Goal: Use online tool/utility: Utilize a website feature to perform a specific function

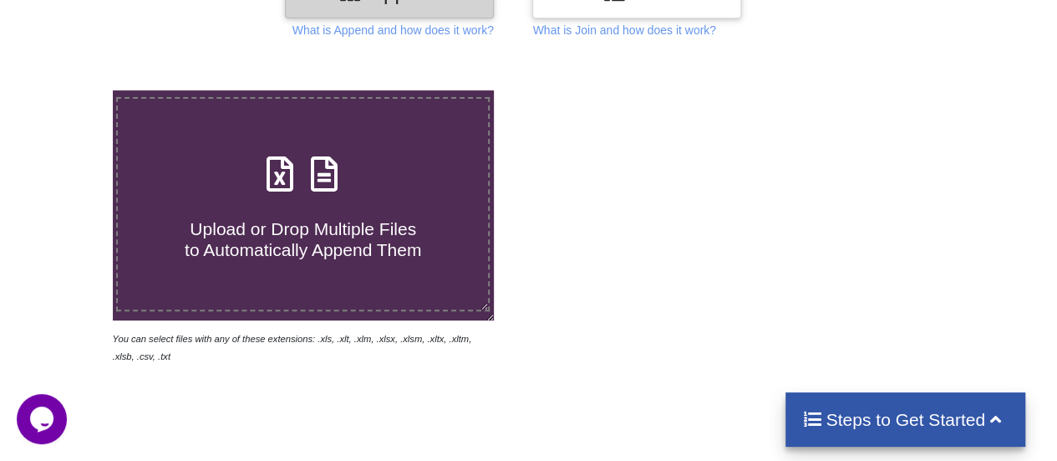
scroll to position [251, 0]
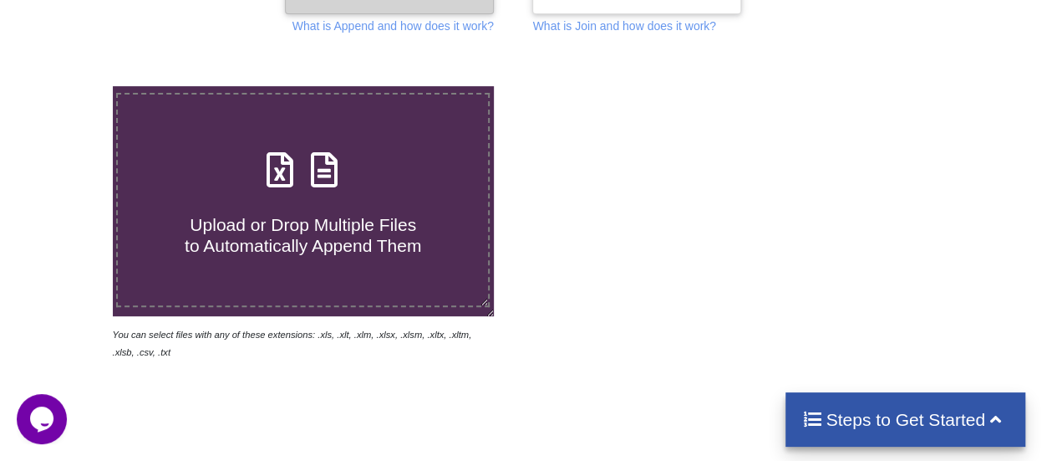
click at [322, 232] on span "Upload or Drop Multiple Files to Automatically Append Them" at bounding box center [303, 235] width 237 height 40
click at [69, 86] on input "Upload or Drop Multiple Files to Automatically Append Them" at bounding box center [69, 86] width 0 height 0
type input "C:\fakepath\[PERSON_NAME].xls"
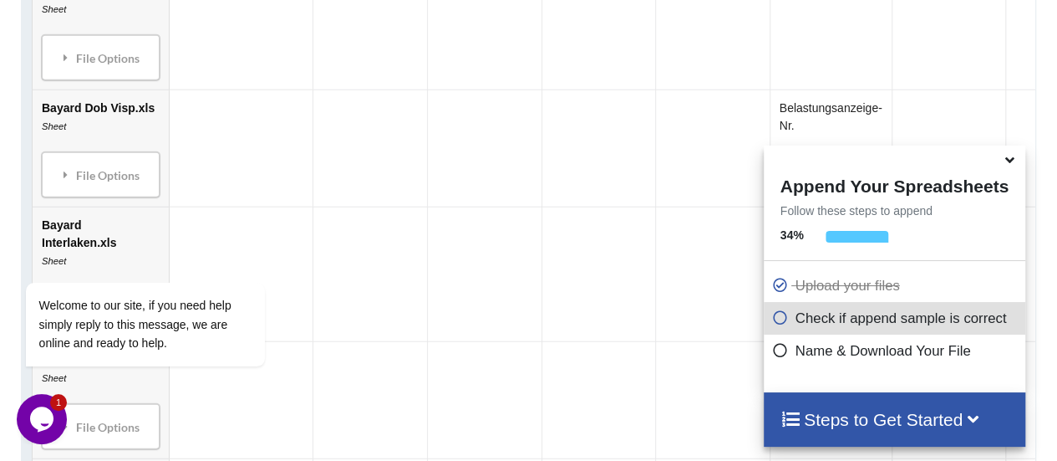
scroll to position [1414, 0]
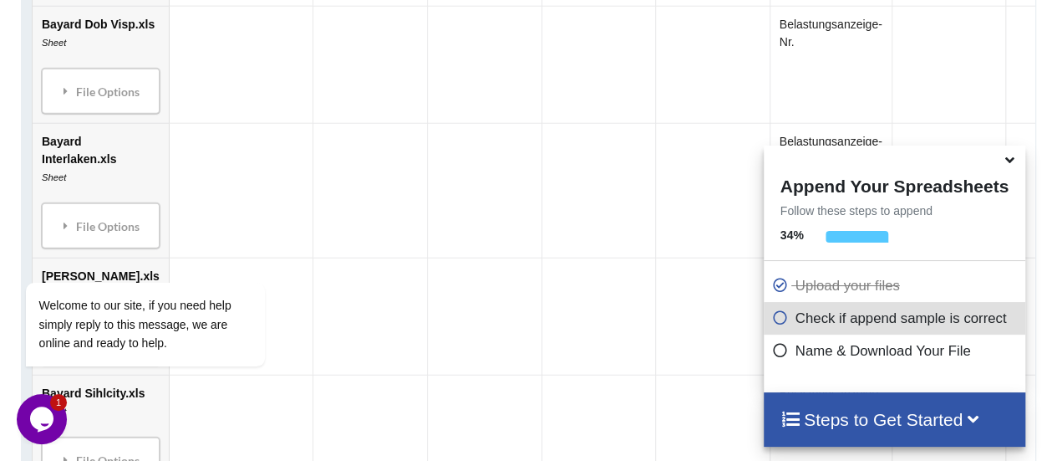
click at [957, 430] on h4 "Steps to Get Started" at bounding box center [895, 419] width 228 height 21
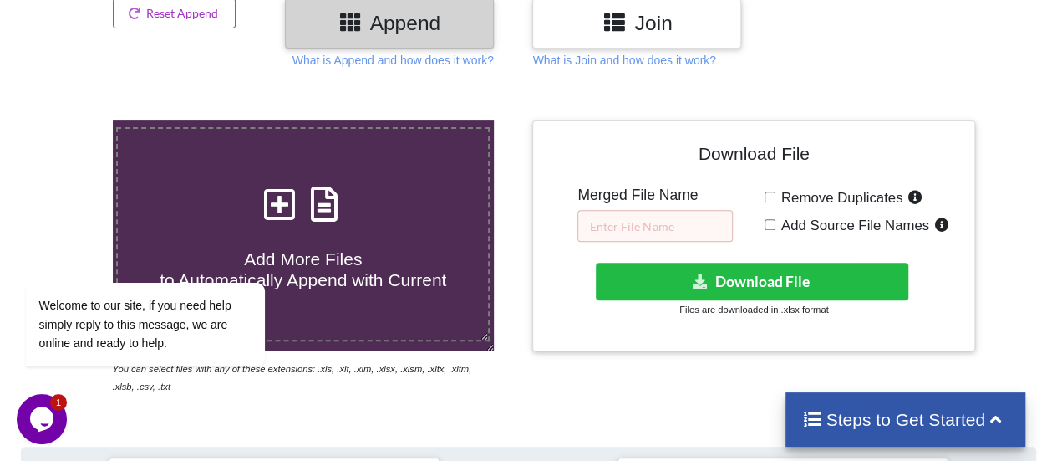
scroll to position [242, 0]
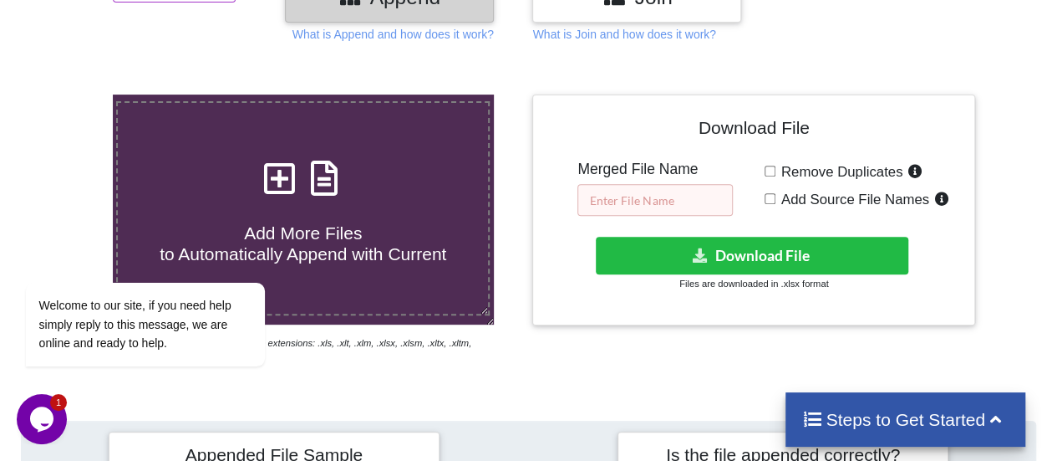
click at [612, 201] on input "text" at bounding box center [655, 200] width 155 height 32
type input "T"
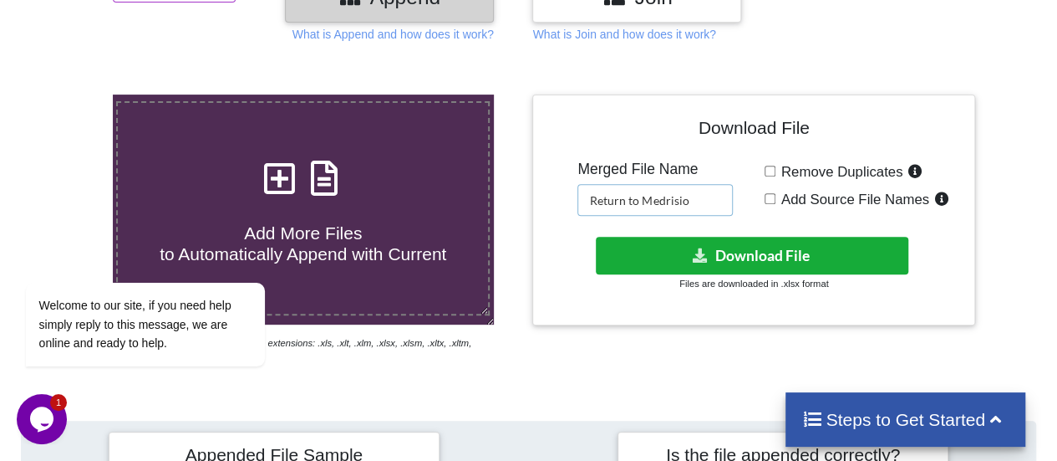
type input "Return to Medrisio"
click at [782, 251] on button "Download File" at bounding box center [752, 256] width 313 height 38
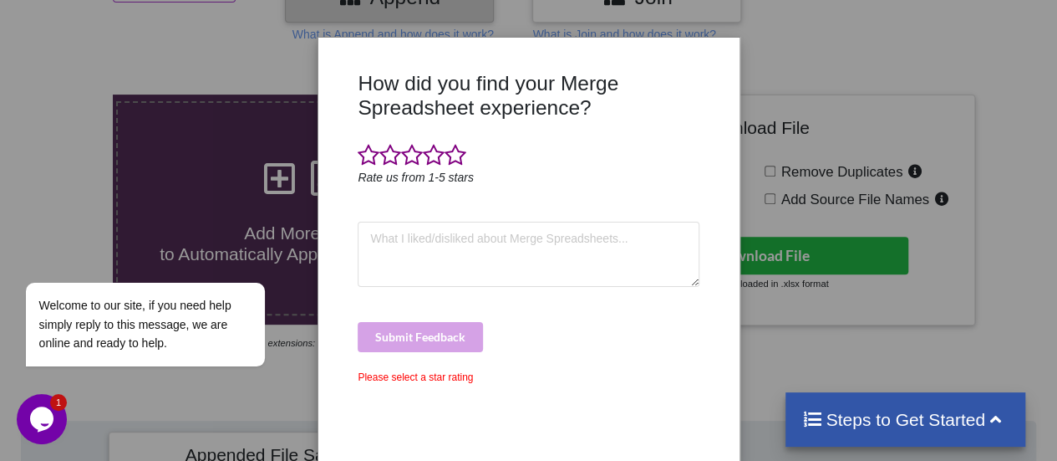
click at [784, 367] on div "How did you find your Merge Spreadsheet experience? Rate us from 1-5 stars Subm…" at bounding box center [528, 230] width 1057 height 461
